Goal: Book appointment/travel/reservation

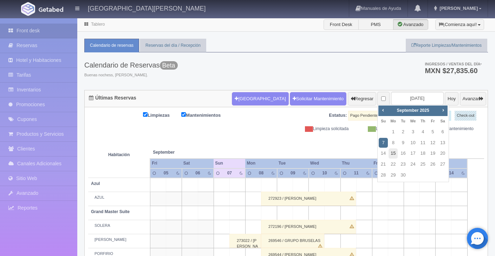
click at [393, 155] on link "15" at bounding box center [392, 153] width 9 height 10
type input "[DATE]"
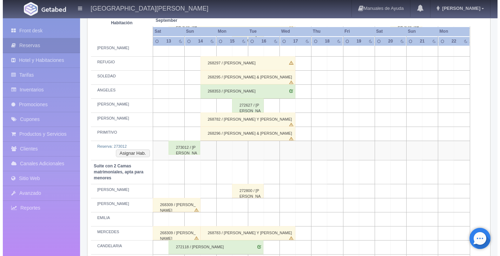
scroll to position [492, 0]
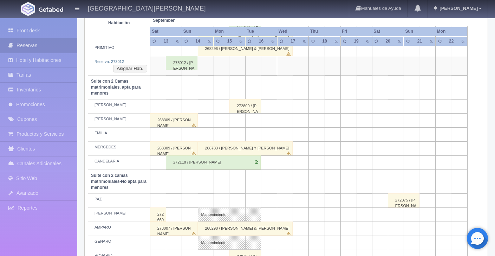
click at [234, 133] on td at bounding box center [237, 134] width 16 height 14
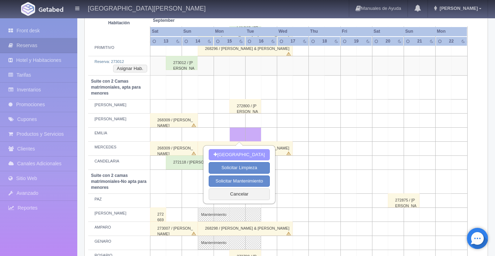
click at [246, 152] on button "[GEOGRAPHIC_DATA]" at bounding box center [239, 155] width 61 height 12
type input "15-09-2025"
type input "16-09-2025"
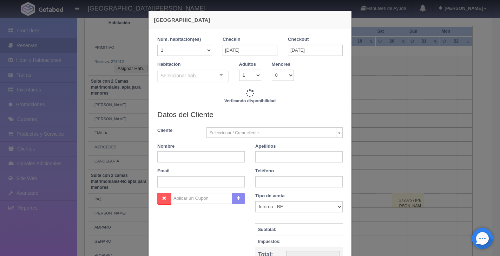
checkbox input "false"
type input "3860.00"
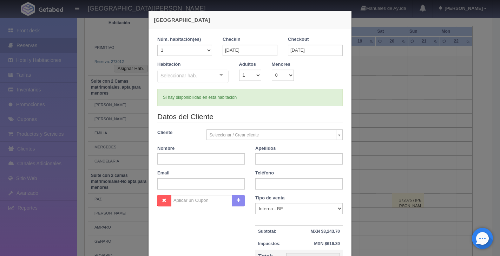
checkbox input "false"
click at [198, 154] on input "text" at bounding box center [200, 158] width 87 height 11
type input "a"
type input "[PERSON_NAME]"
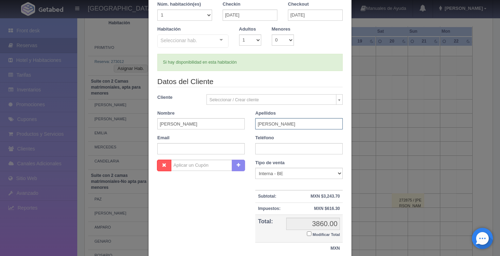
type input "[PERSON_NAME]"
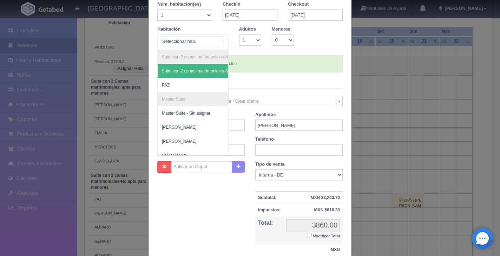
click at [217, 38] on div "Suite con 2 camas matrimoniales-No apta para menores Suite con 2 camas matrimon…" at bounding box center [192, 41] width 71 height 15
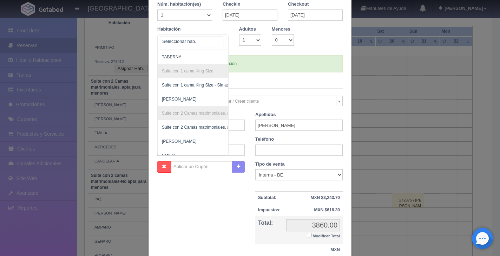
scroll to position [294, 0]
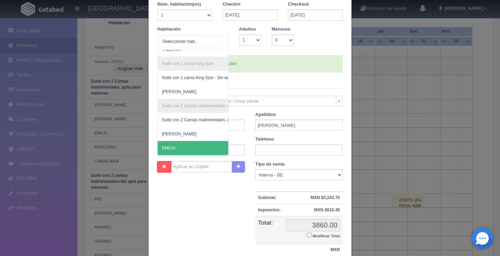
click at [187, 144] on span "EMILIA" at bounding box center [227, 148] width 139 height 14
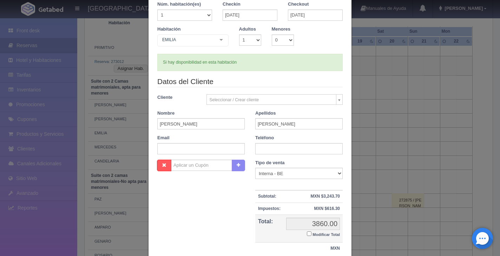
checkbox input "false"
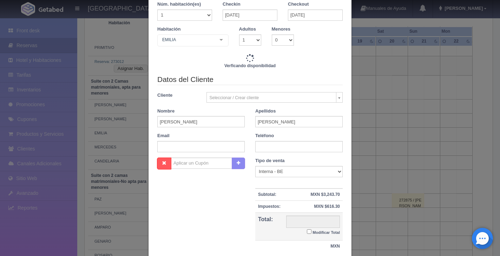
type input "3860.00"
checkbox input "false"
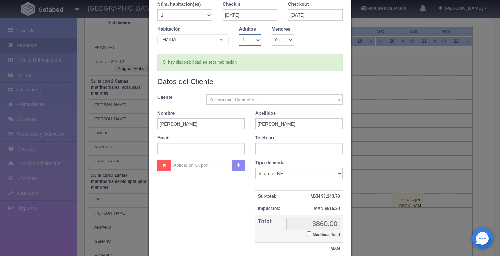
click at [251, 37] on select "1 2 3 4 5 6 7 8 9 10" at bounding box center [250, 39] width 22 height 11
select select "2"
click at [239, 34] on select "1 2 3 4 5 6 7 8 9 10" at bounding box center [250, 39] width 22 height 11
checkbox input "false"
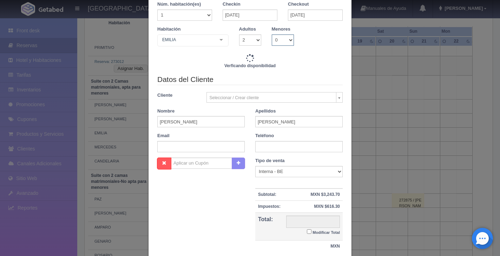
click at [286, 40] on select "0 1 2 3 4 5 6 7 8 9 10" at bounding box center [283, 39] width 22 height 11
type input "3860.00"
checkbox input "false"
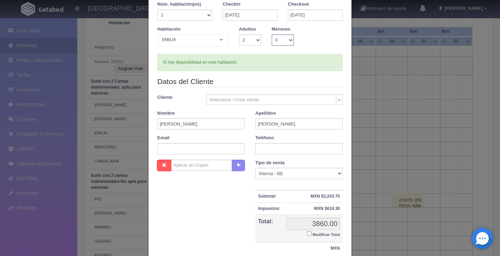
select select "2"
click at [272, 34] on select "0 1 2 3 4 5 6 7 8 9 10" at bounding box center [283, 39] width 22 height 11
checkbox input "false"
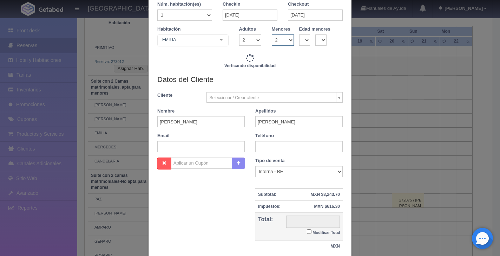
type input "3860.00"
checkbox input "false"
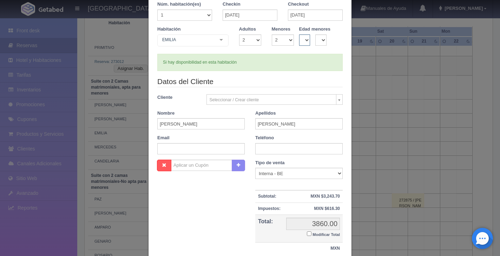
click at [302, 41] on select "0 1 2 3 4 5 6 7 8 9 10 11 12 13 14 15 16 17 18" at bounding box center [304, 39] width 11 height 11
select select "10"
click at [299, 34] on select "0 1 2 3 4 5 6 7 8 9 10 11 12 13 14 15 16 17 18" at bounding box center [304, 39] width 11 height 11
checkbox input "false"
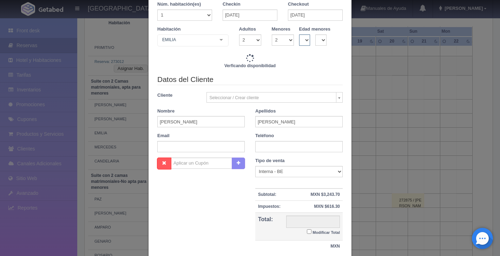
type input "3860.00"
checkbox input "false"
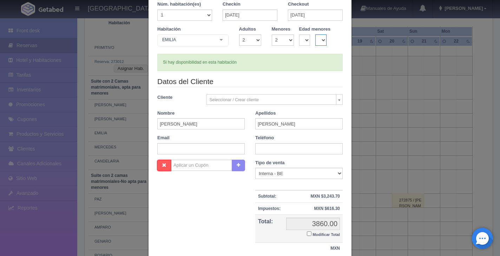
click at [320, 40] on select "0 1 2 3 4 5 6 7 8 9 10 11 12 13 14 15 16 17 18" at bounding box center [320, 39] width 11 height 11
select select "2"
click at [315, 34] on select "0 1 2 3 4 5 6 7 8 9 10 11 12 13 14 15 16 17 18" at bounding box center [320, 39] width 11 height 11
checkbox input "false"
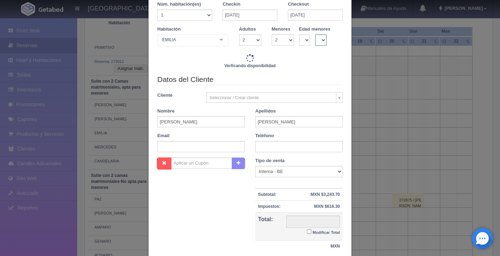
type input "3860.00"
checkbox input "false"
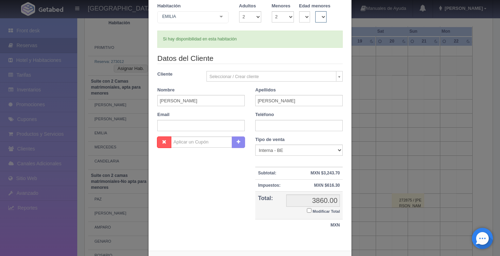
scroll to position [90, 0]
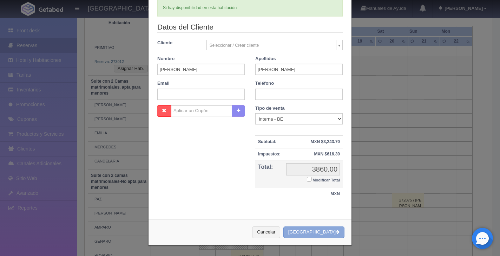
click at [320, 230] on button "[GEOGRAPHIC_DATA]" at bounding box center [313, 232] width 61 height 12
